Goal: Obtain resource: Obtain resource

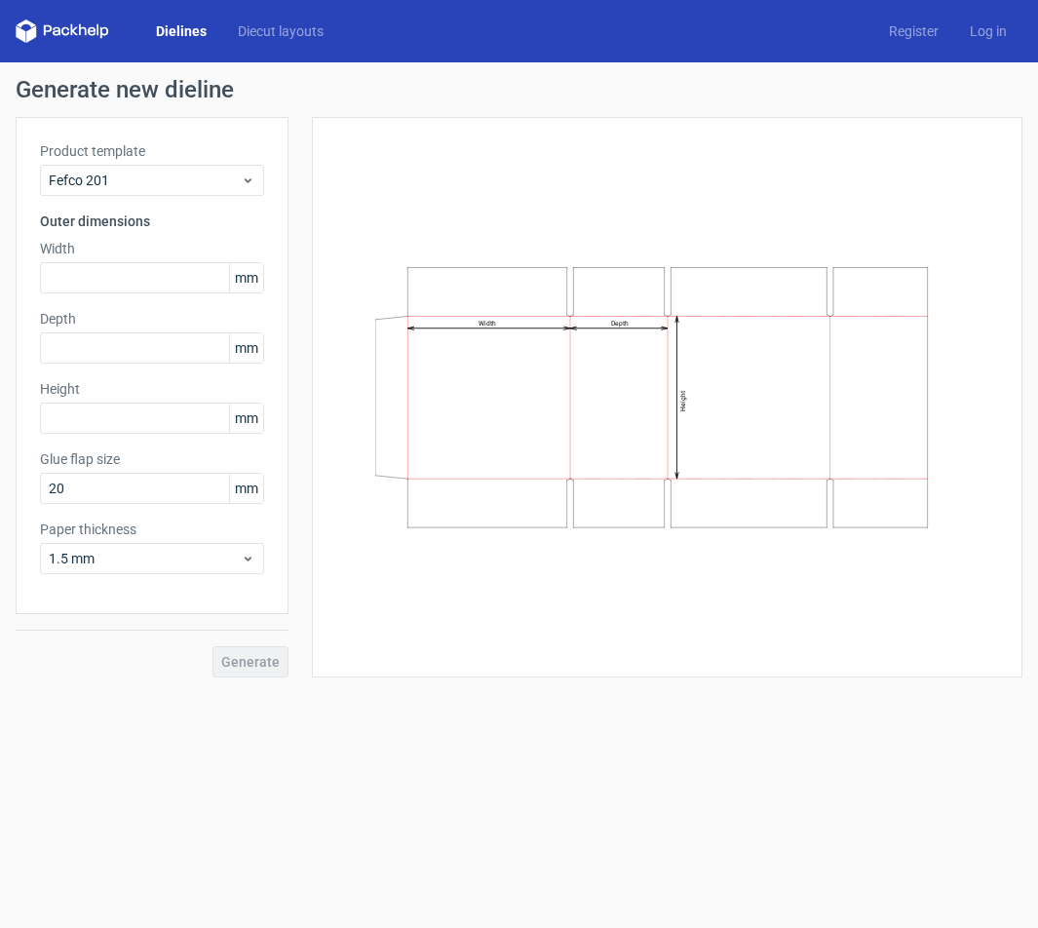
click at [674, 166] on div "Width Depth Height" at bounding box center [667, 397] width 662 height 512
click at [194, 26] on link "Dielines" at bounding box center [181, 30] width 82 height 19
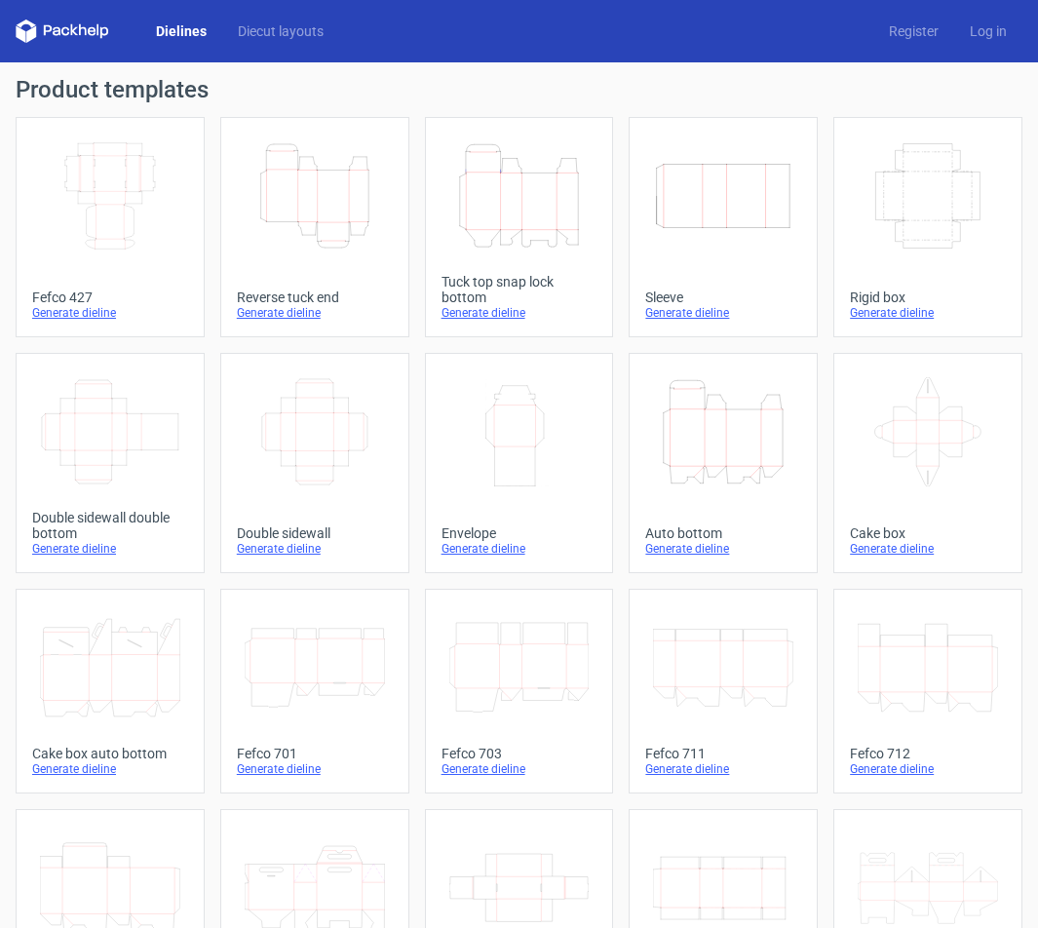
click at [523, 217] on line at bounding box center [523, 203] width 0 height 58
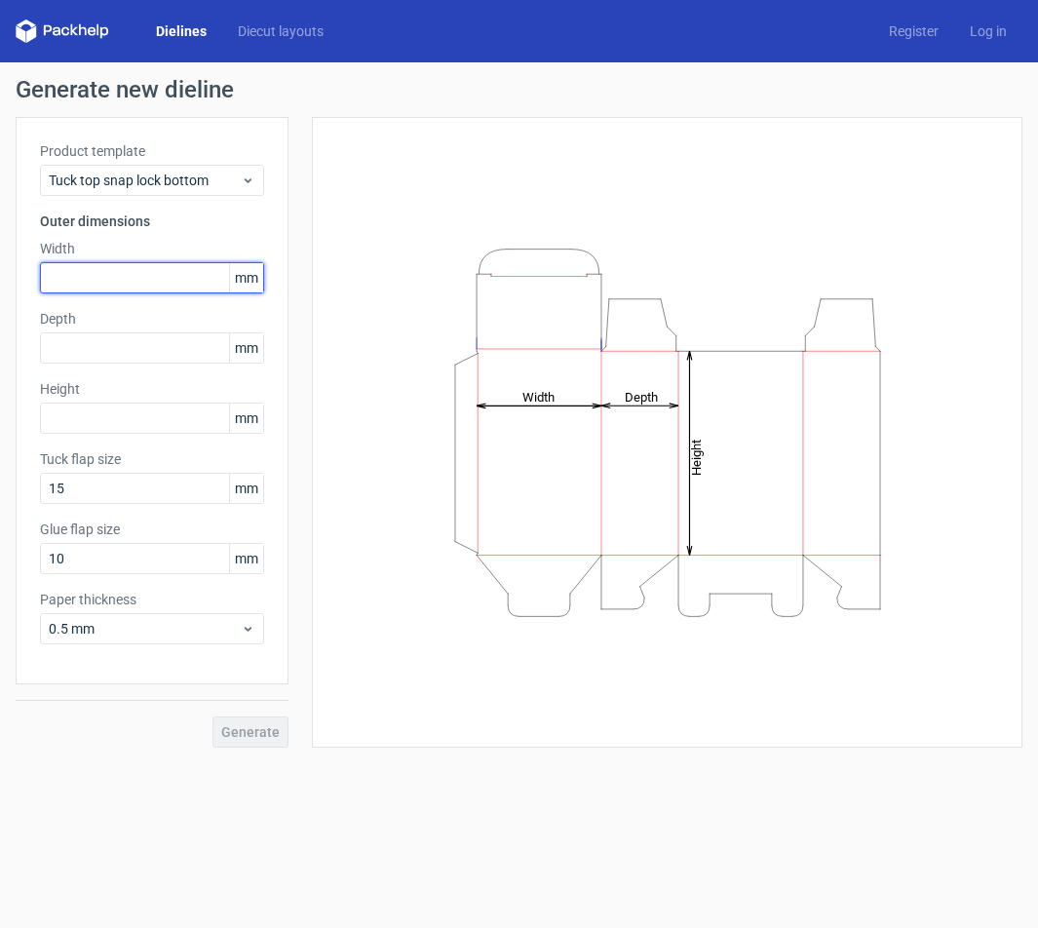
click at [123, 266] on input "text" at bounding box center [152, 277] width 224 height 31
type input "220"
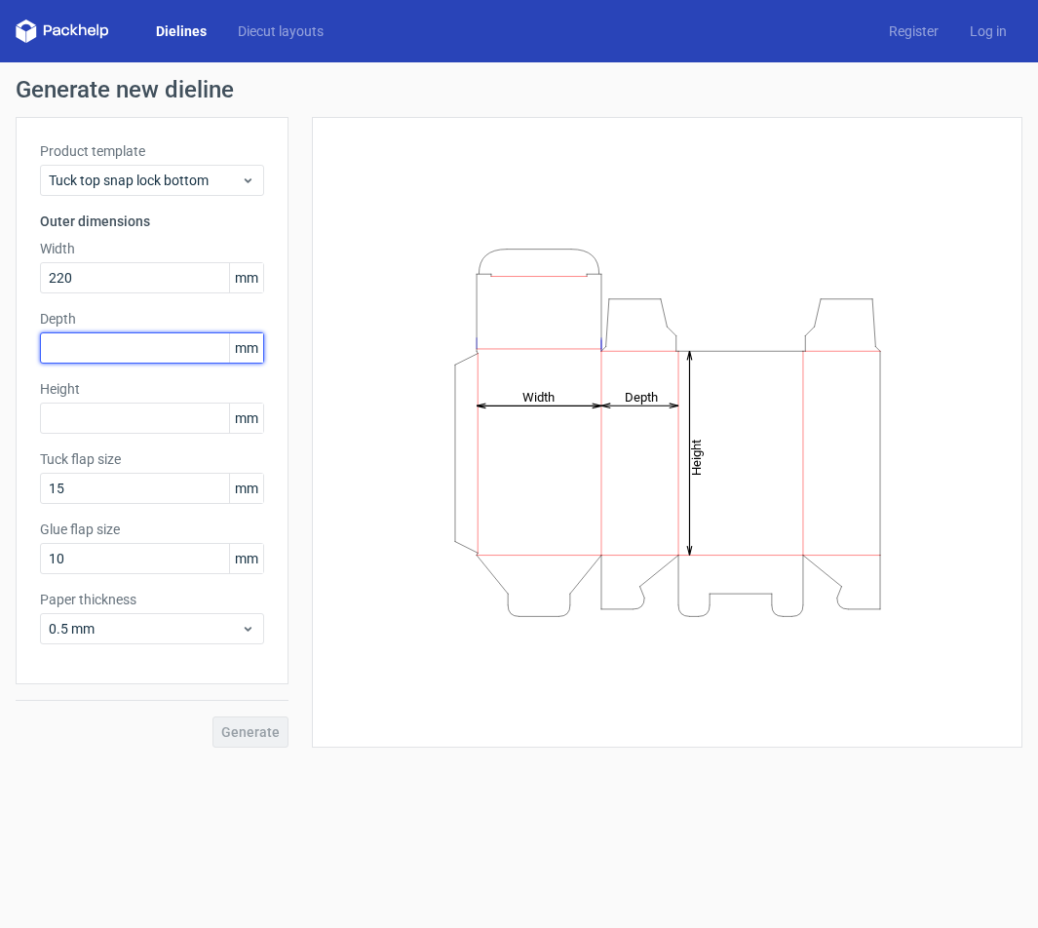
click at [148, 344] on input "text" at bounding box center [152, 347] width 224 height 31
type input "150"
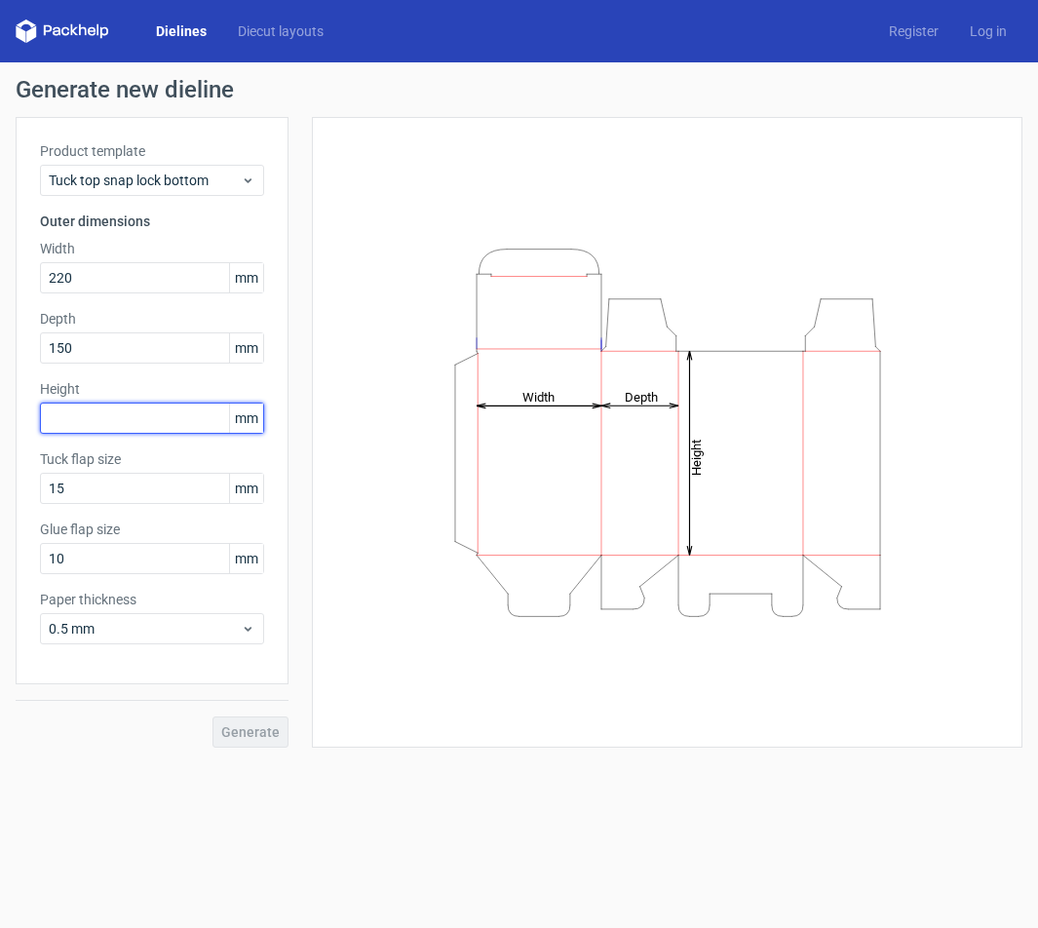
click at [136, 422] on input "text" at bounding box center [152, 418] width 224 height 31
type input "205"
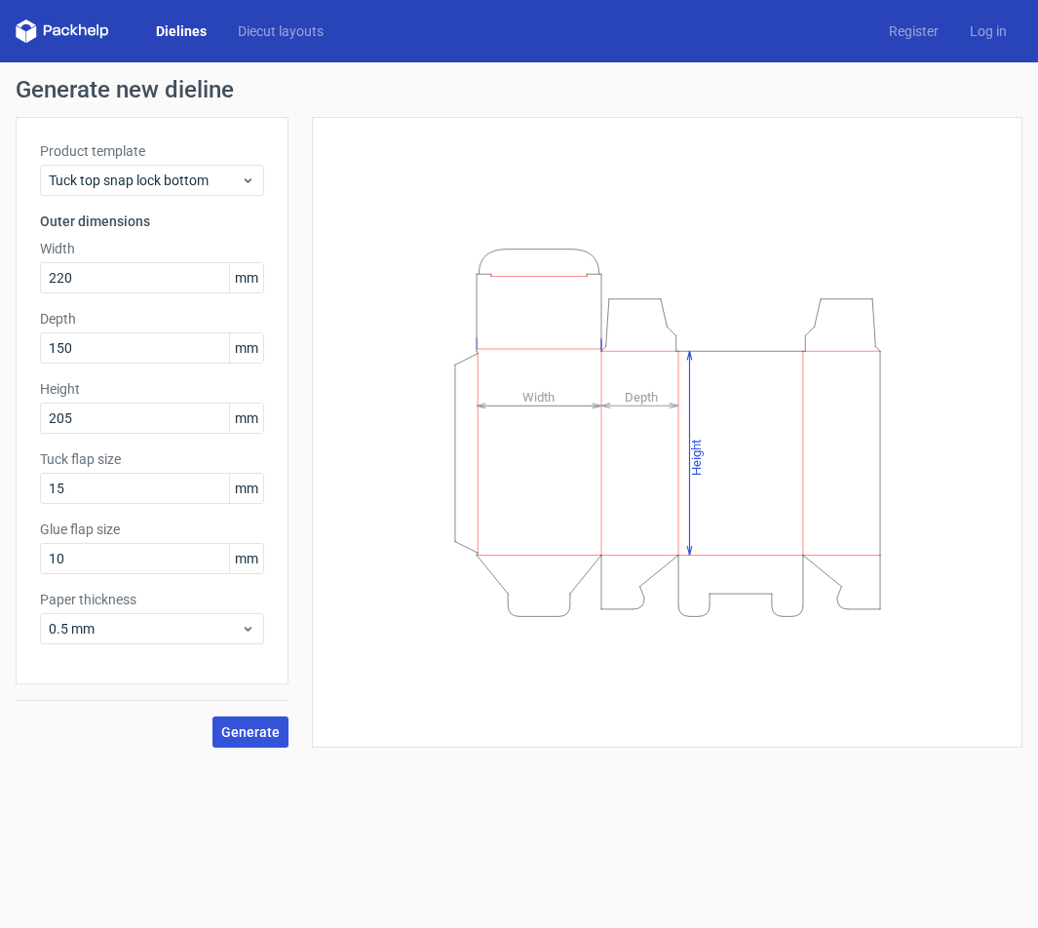
click at [248, 729] on span "Generate" at bounding box center [250, 732] width 58 height 14
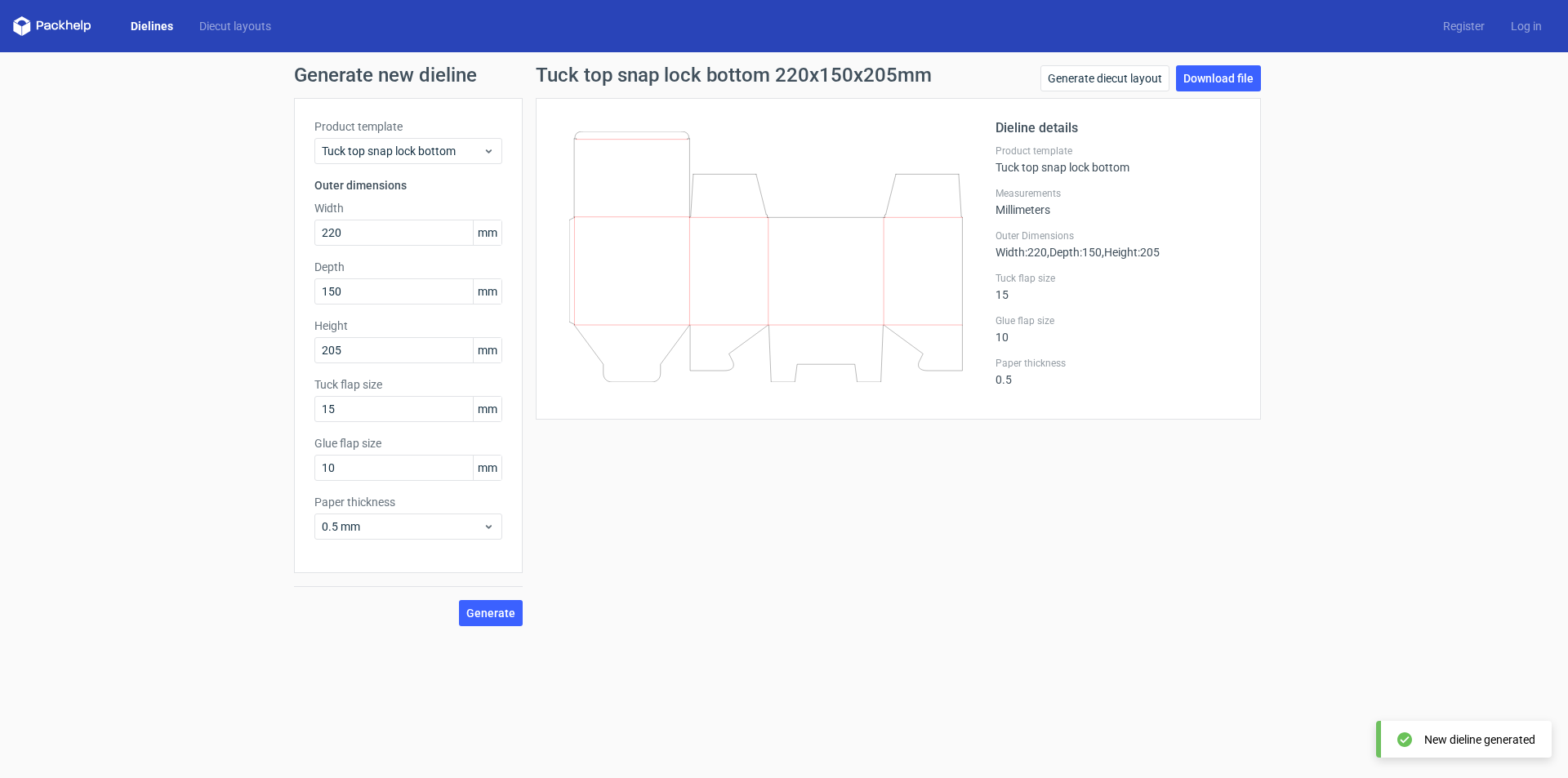
click at [745, 283] on icon at bounding box center [766, 256] width 394 height 250
click at [1235, 74] on link "Download file" at bounding box center [1218, 78] width 85 height 26
drag, startPoint x: 363, startPoint y: 410, endPoint x: 235, endPoint y: 387, distance: 130.0
click at [235, 387] on div "Generate new dieline Product template Tuck top snap lock bottom Outer dimension…" at bounding box center [784, 345] width 1568 height 587
type input "24"
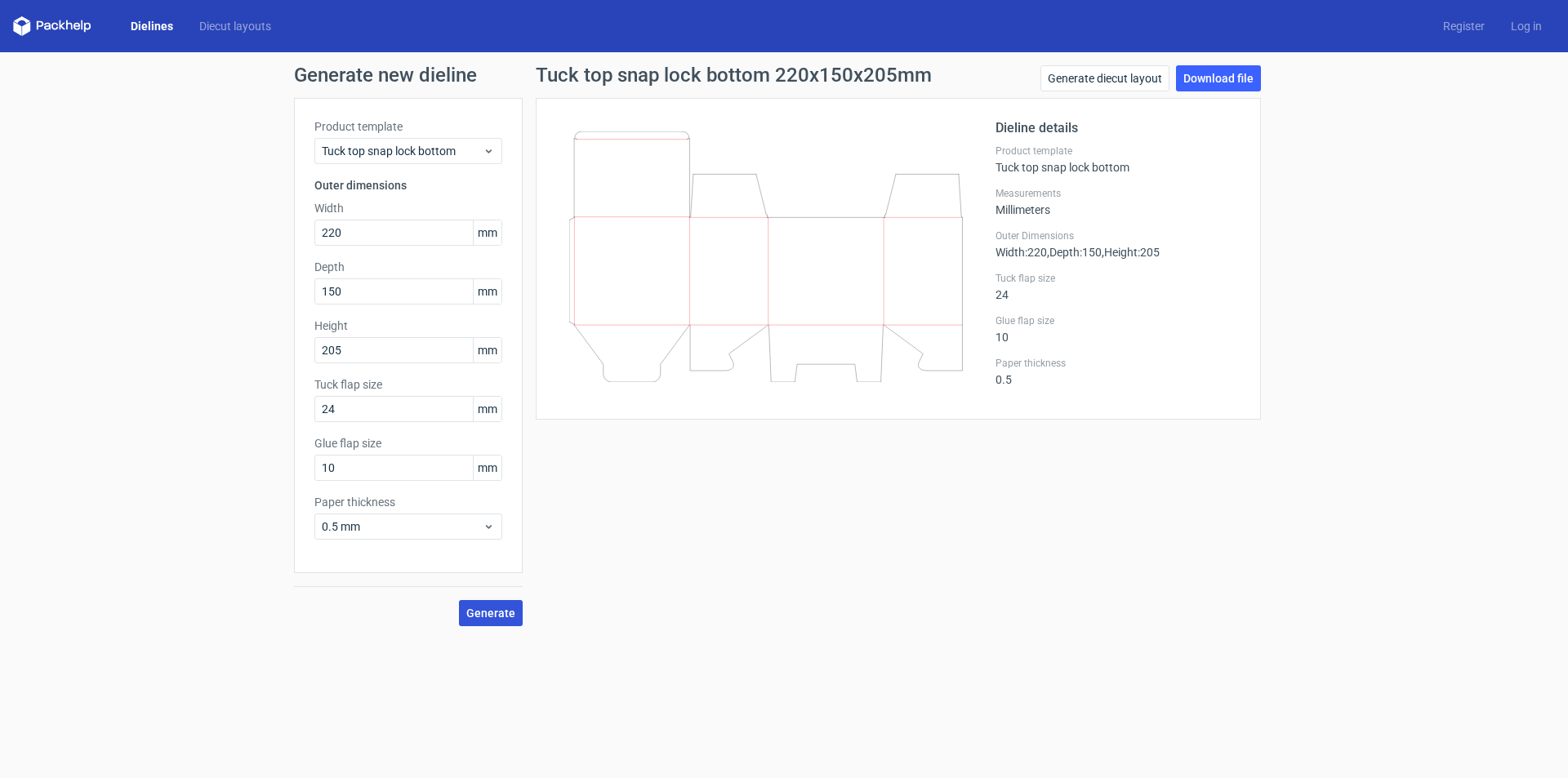
click at [501, 607] on span "Generate" at bounding box center [491, 613] width 49 height 12
drag, startPoint x: 379, startPoint y: 474, endPoint x: 218, endPoint y: 466, distance: 161.2
click at [285, 474] on div "Generate new dieline Product template Tuck top snap lock bottom Outer dimension…" at bounding box center [784, 345] width 1568 height 587
type input "18"
click at [486, 616] on span "Generate" at bounding box center [491, 613] width 49 height 12
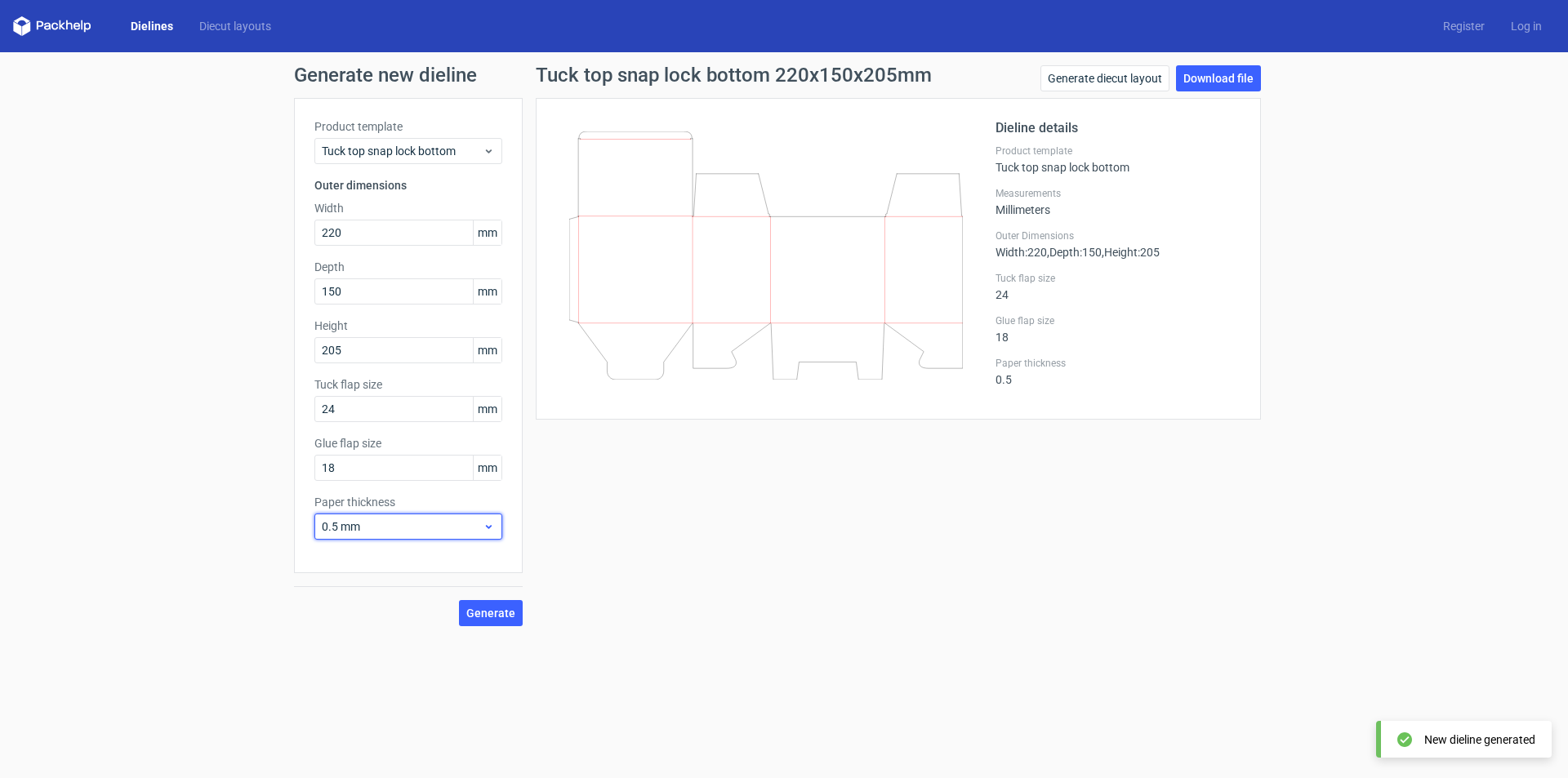
click at [369, 523] on span "0.5 mm" at bounding box center [402, 526] width 161 height 16
click at [347, 611] on div "1 mm" at bounding box center [408, 614] width 175 height 26
click at [493, 611] on span "Generate" at bounding box center [491, 613] width 49 height 12
click at [1242, 77] on link "Download file" at bounding box center [1218, 78] width 85 height 26
click at [495, 614] on span "Generate" at bounding box center [491, 613] width 49 height 12
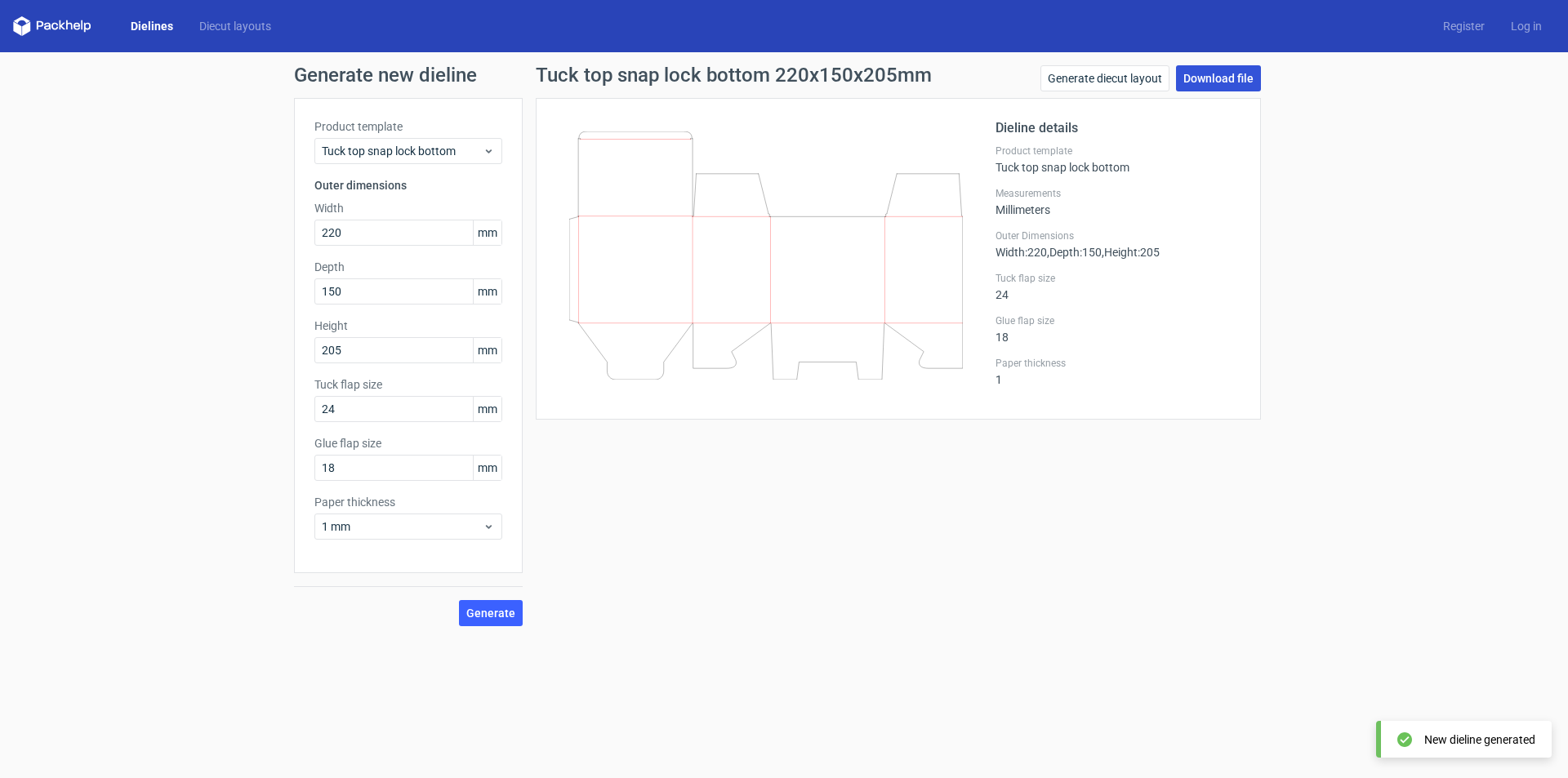
click at [1235, 79] on link "Download file" at bounding box center [1218, 78] width 85 height 26
drag, startPoint x: 368, startPoint y: 232, endPoint x: 260, endPoint y: 224, distance: 108.3
click at [307, 228] on div "Product template Tuck top snap lock bottom Outer dimensions Width 220 mm Depth …" at bounding box center [408, 335] width 229 height 475
type input "18"
click at [503, 610] on span "Generate" at bounding box center [491, 613] width 49 height 12
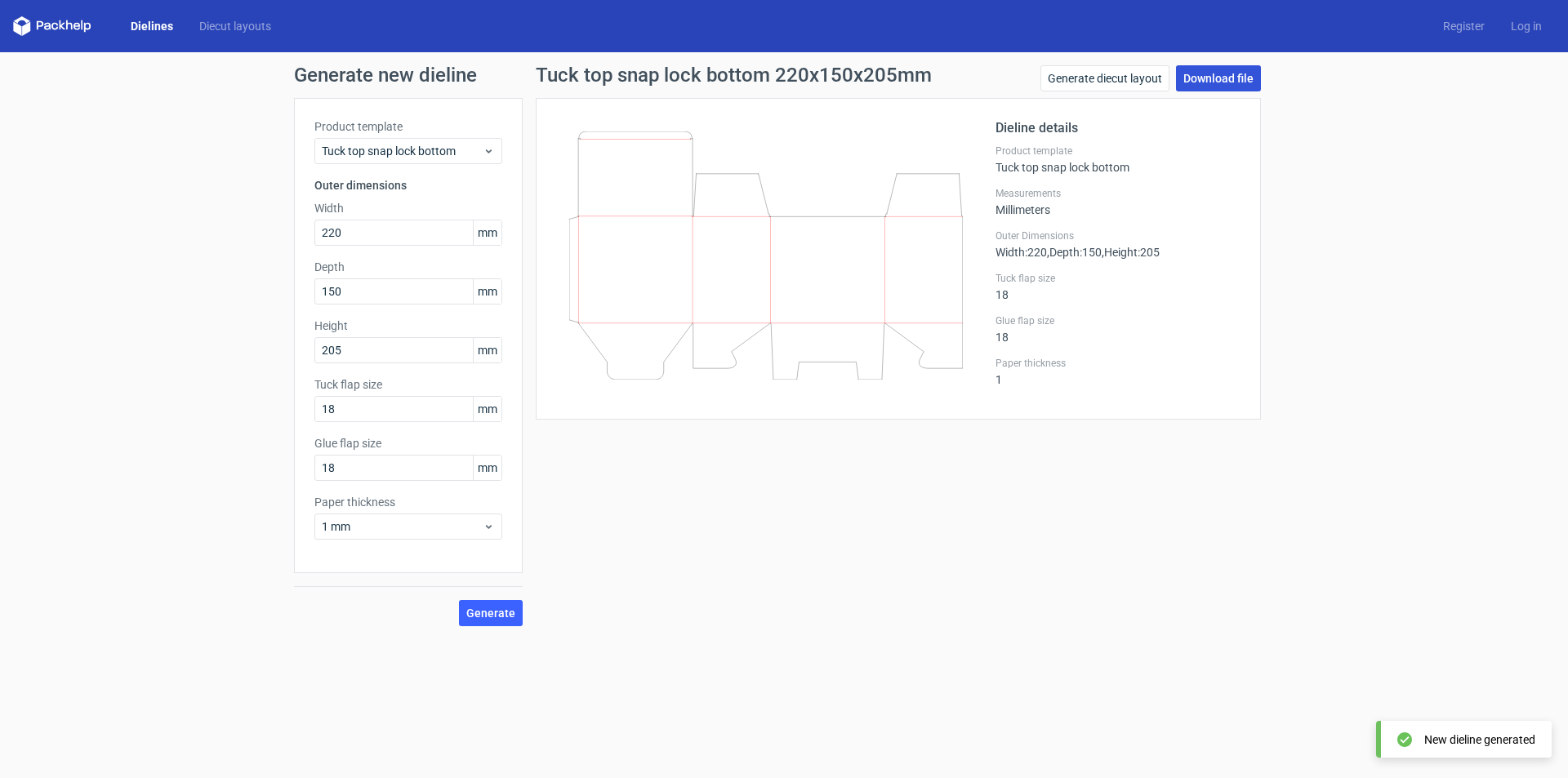
click at [1225, 77] on link "Download file" at bounding box center [1218, 78] width 85 height 26
drag, startPoint x: 394, startPoint y: 234, endPoint x: 88, endPoint y: 211, distance: 306.9
click at [88, 211] on div "Generate new dieline Product template Tuck top snap lock bottom Outer dimension…" at bounding box center [784, 345] width 1568 height 587
type input "100"
type input "40"
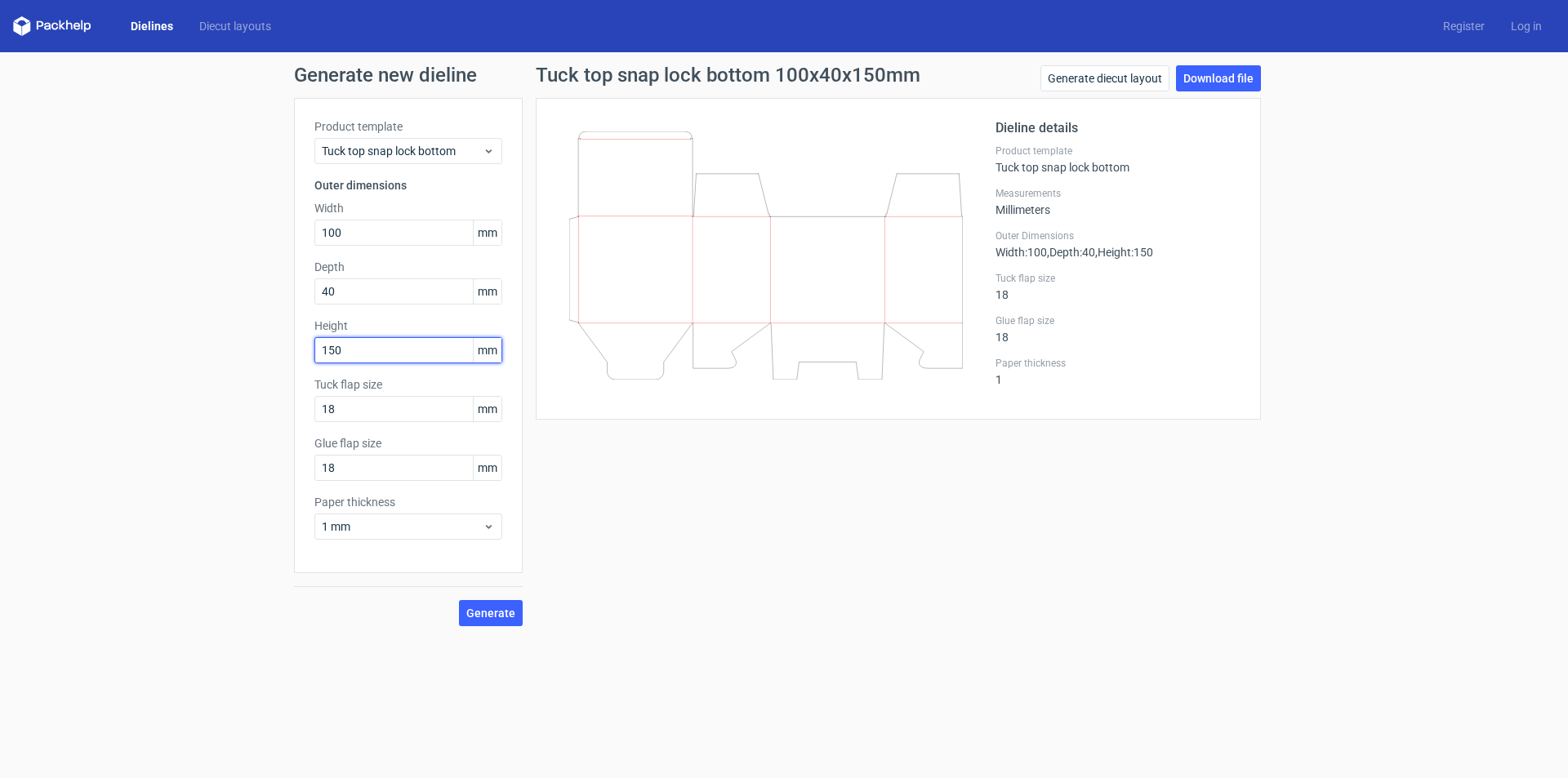
type input "150"
type input "15"
click at [358, 528] on span "1 mm" at bounding box center [402, 526] width 161 height 16
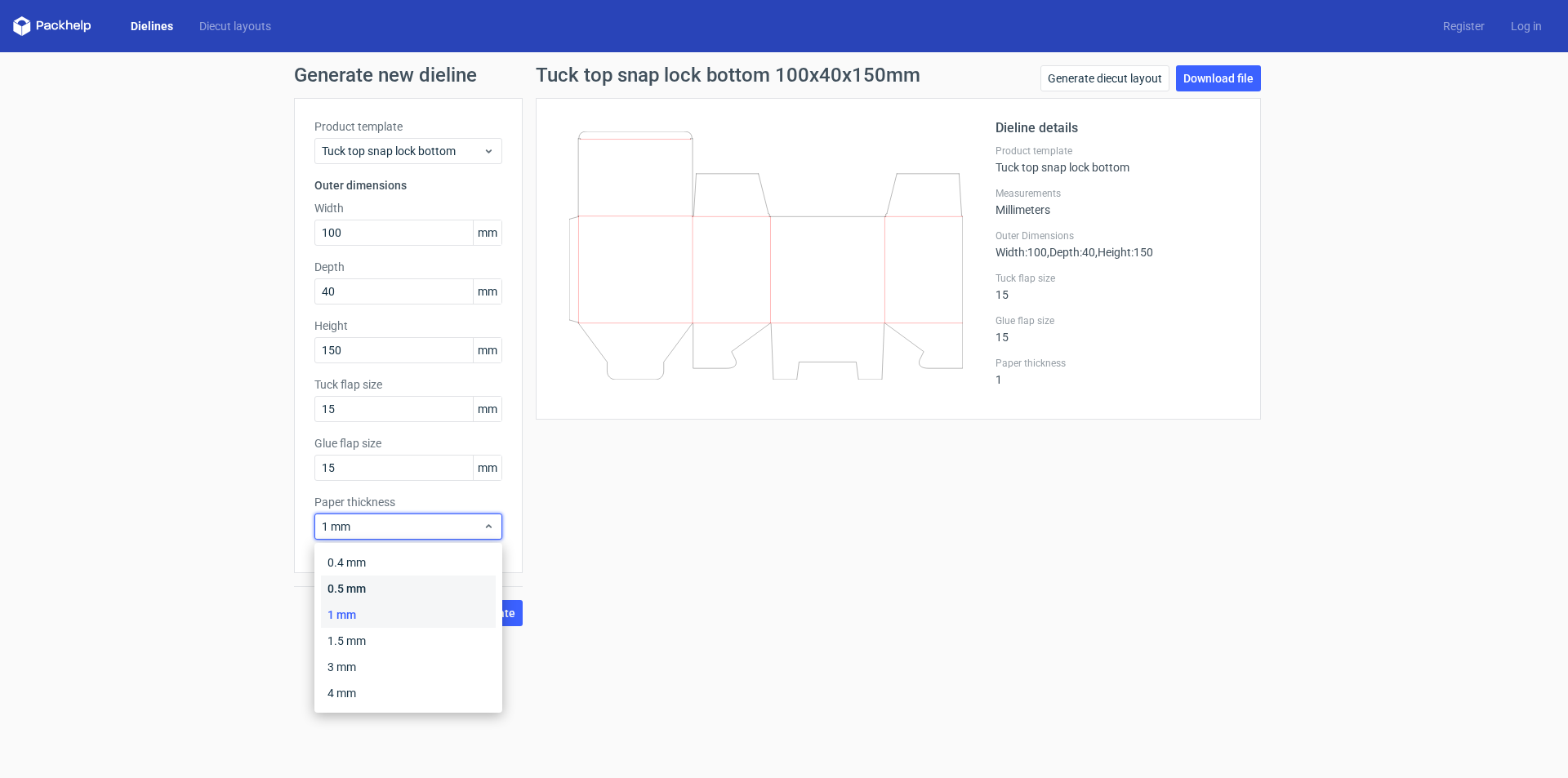
click at [349, 582] on div "0.5 mm" at bounding box center [408, 588] width 175 height 26
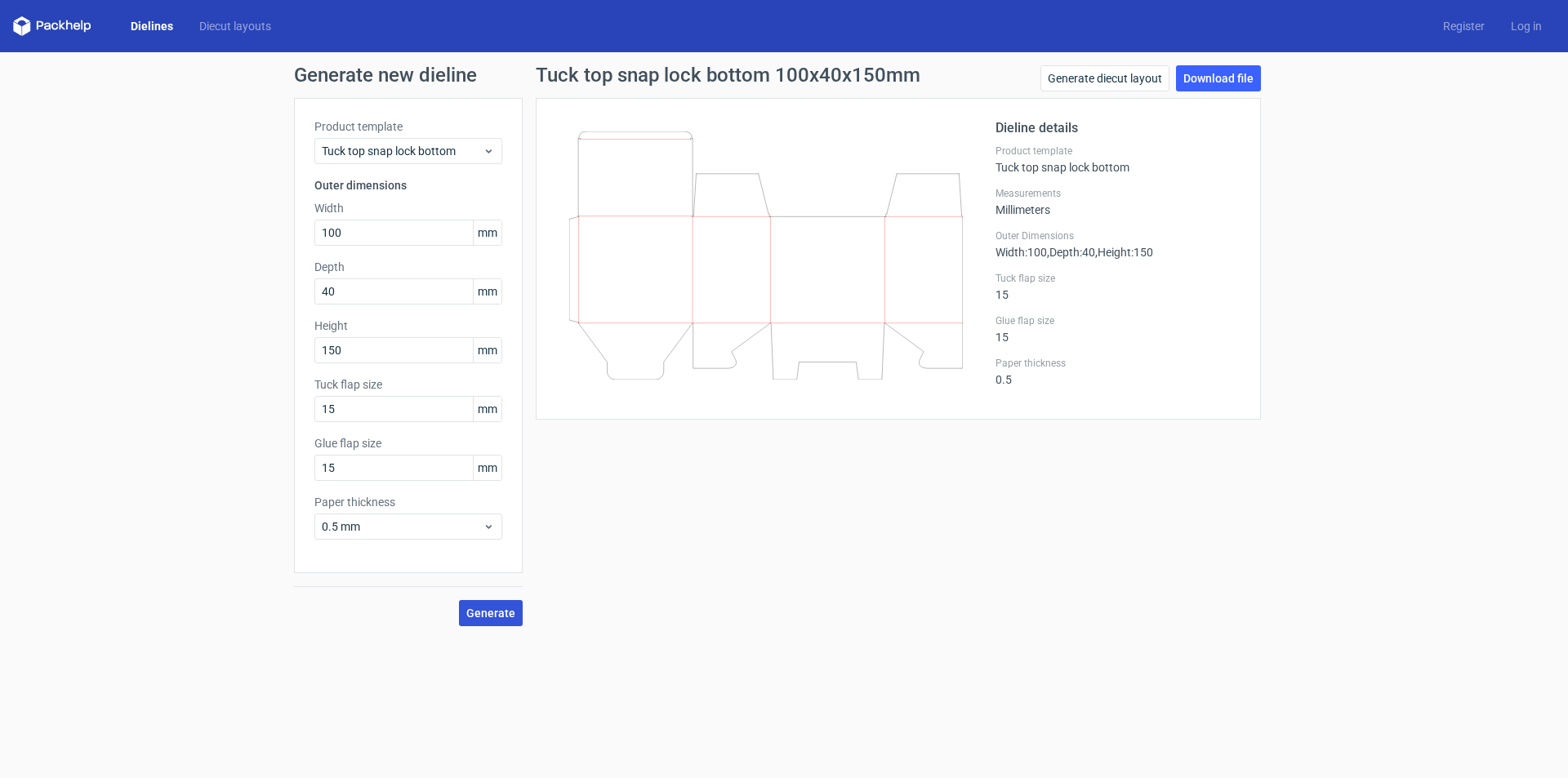
click at [518, 612] on button "Generate" at bounding box center [491, 613] width 64 height 26
click at [1235, 85] on link "Download file" at bounding box center [1218, 78] width 85 height 26
click at [395, 141] on div "Tuck top snap lock bottom" at bounding box center [408, 151] width 188 height 26
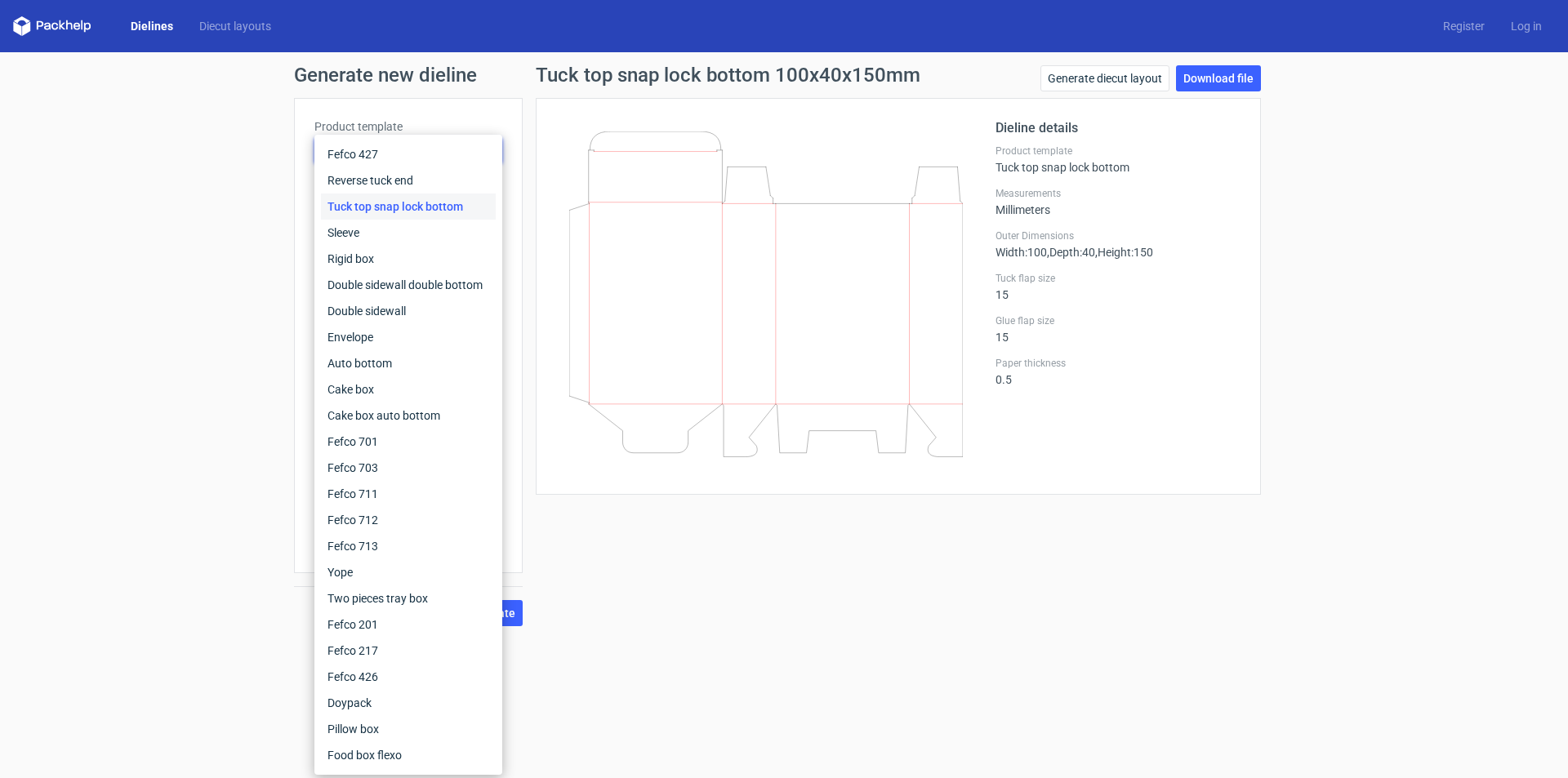
click at [157, 16] on div "Dielines Diecut layouts" at bounding box center [149, 25] width 271 height 19
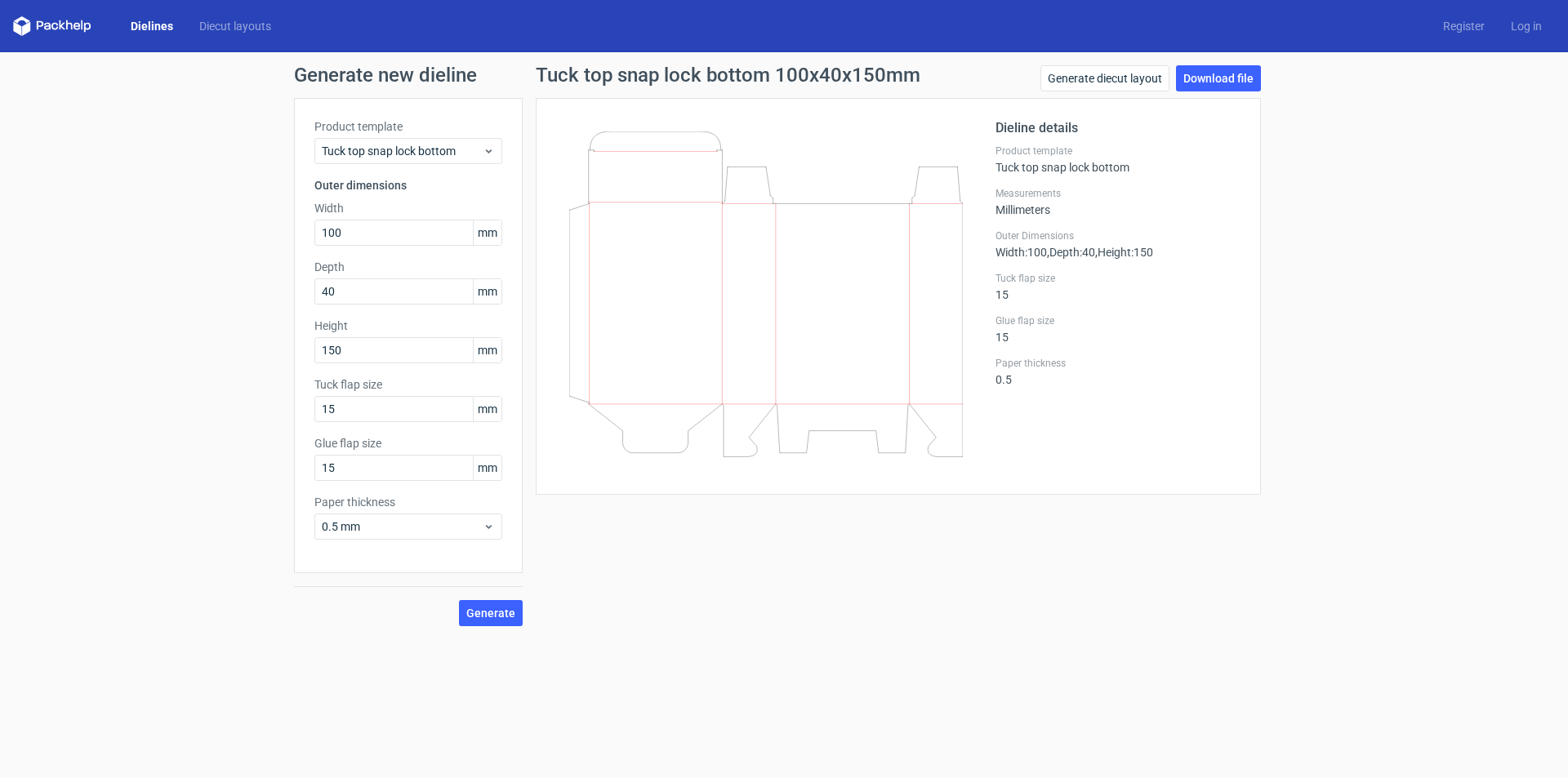
click at [153, 25] on link "Dielines" at bounding box center [152, 25] width 69 height 16
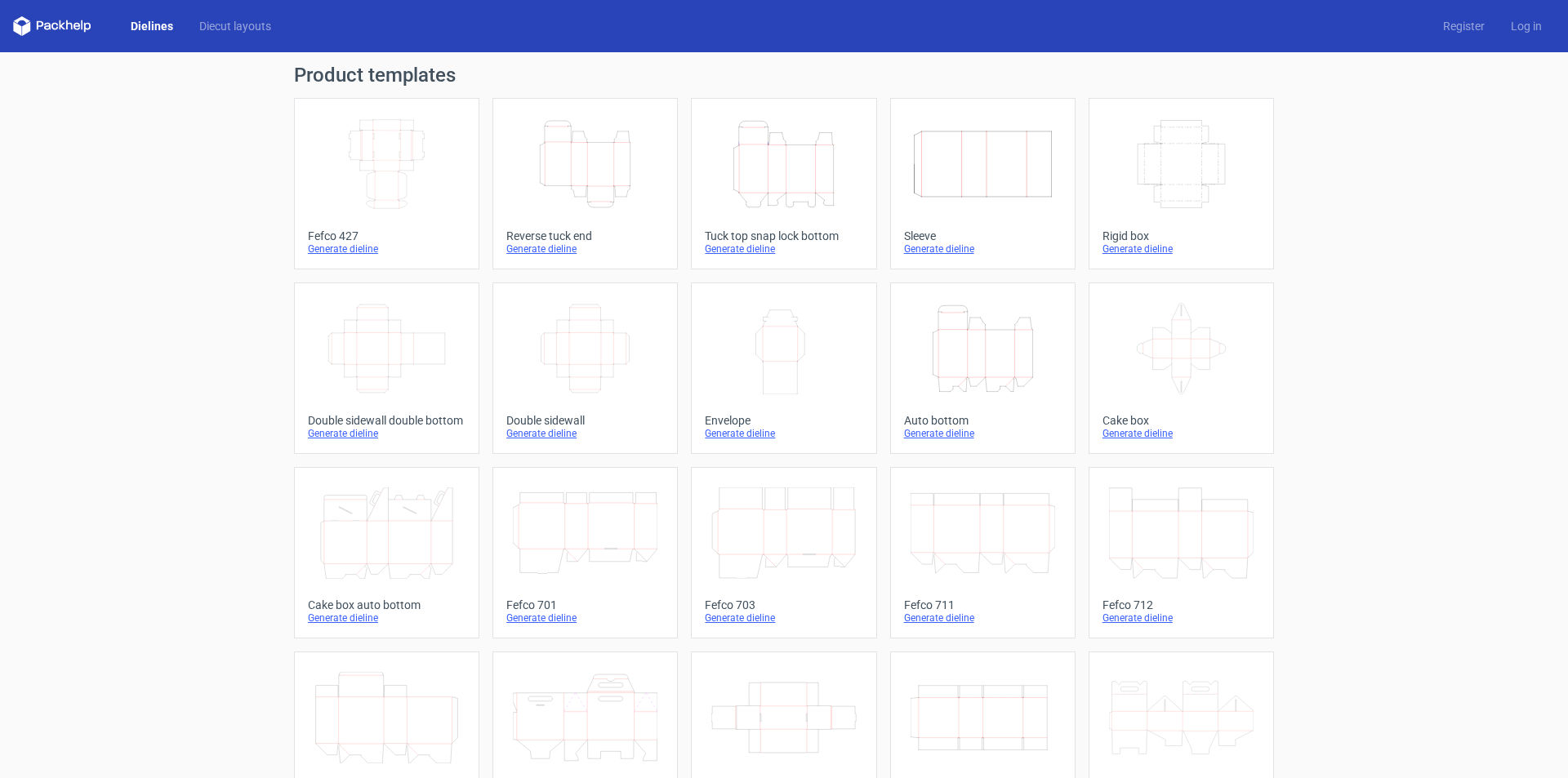
click at [153, 25] on link "Dielines" at bounding box center [152, 25] width 69 height 16
